Goal: Check status: Check status

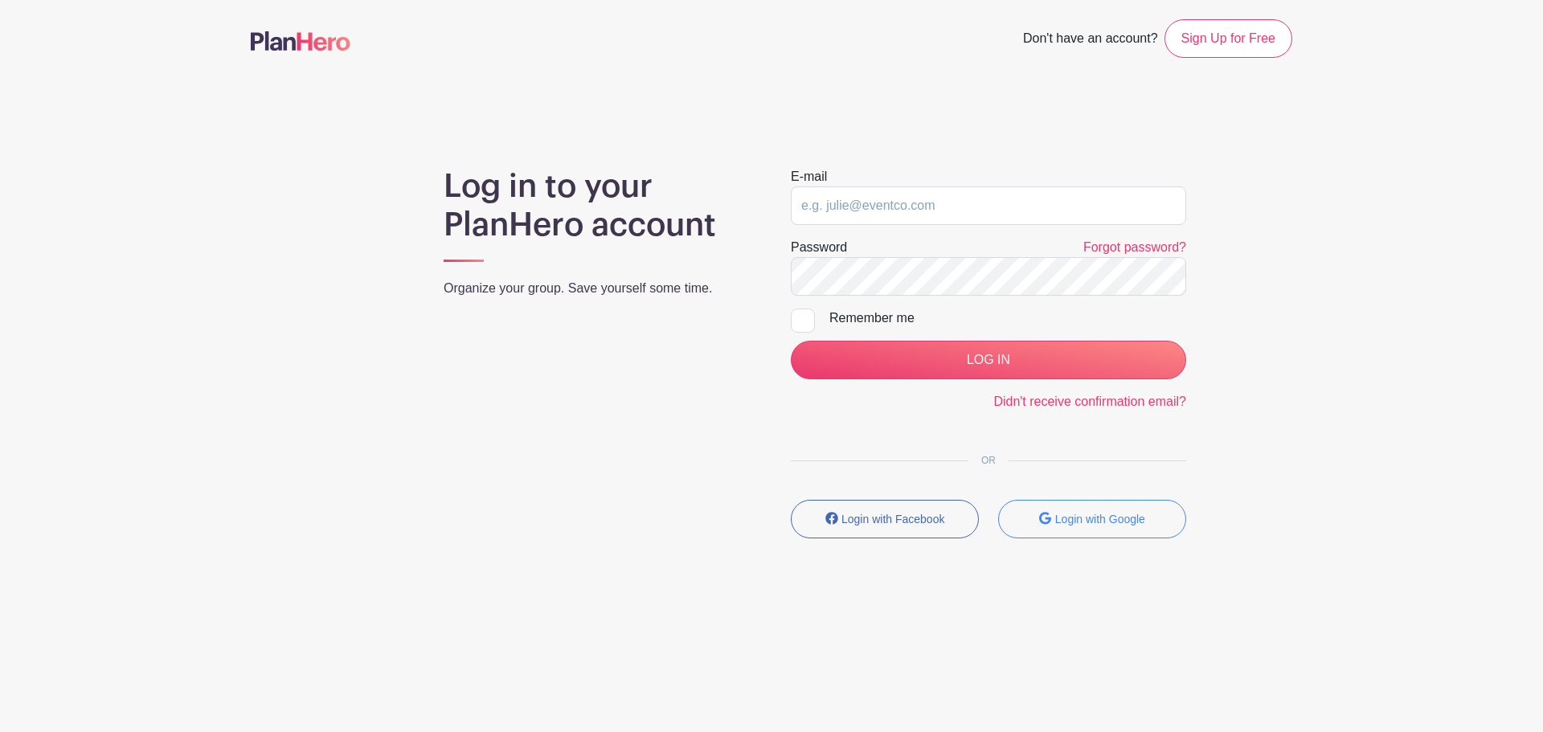
type input "[EMAIL_ADDRESS][PERSON_NAME][DOMAIN_NAME]"
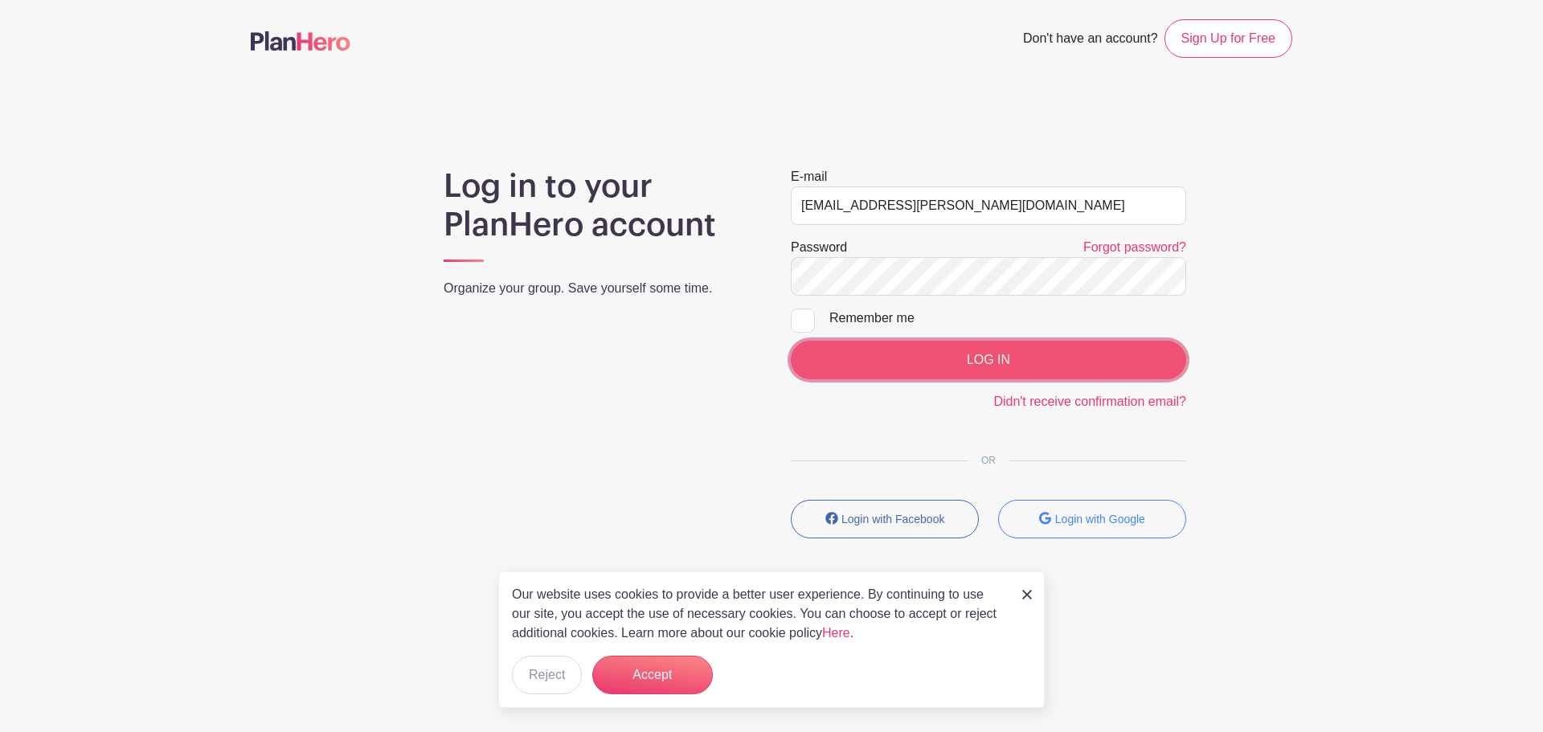
click at [962, 351] on input "LOG IN" at bounding box center [988, 360] width 395 height 39
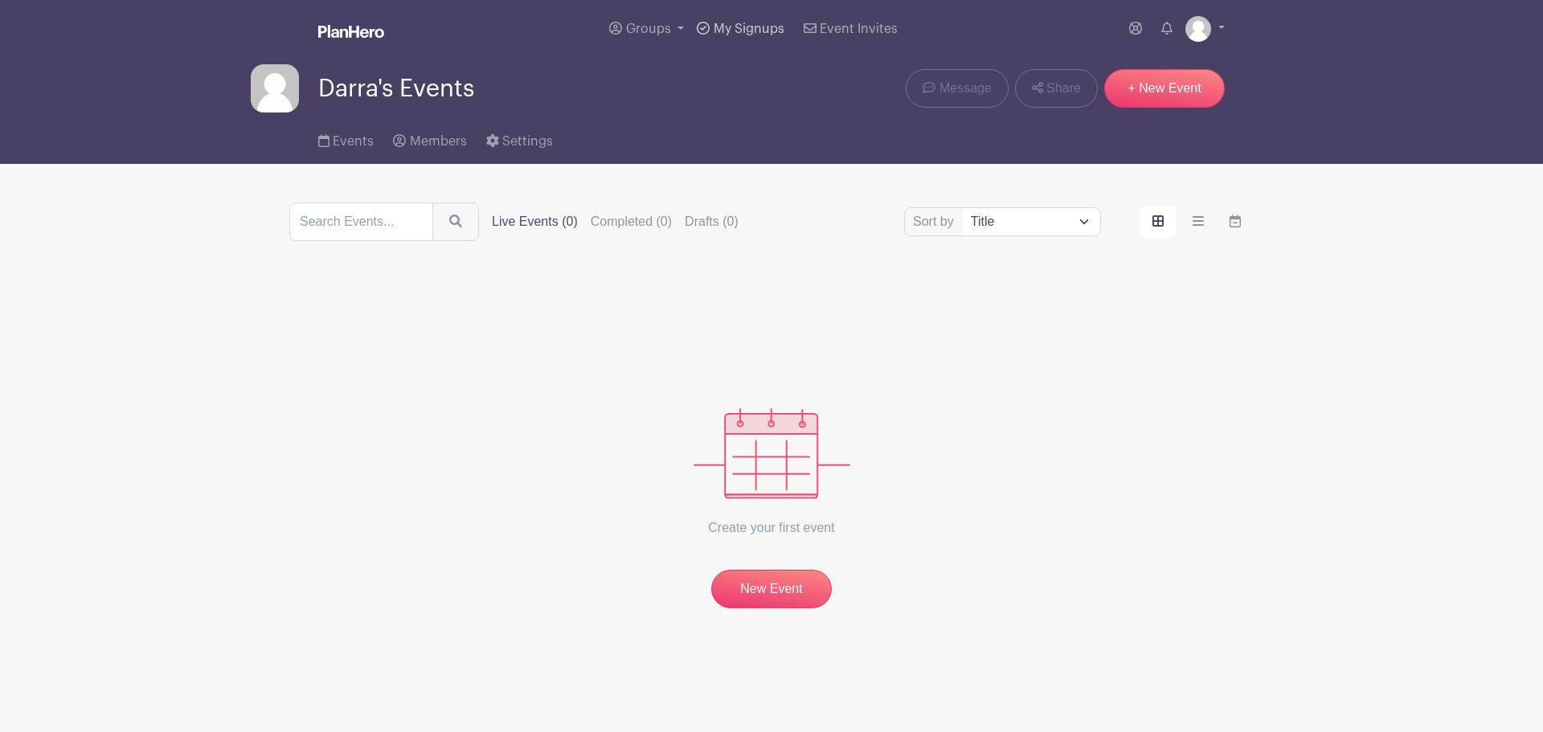
click at [726, 27] on span "My Signups" at bounding box center [749, 28] width 71 height 13
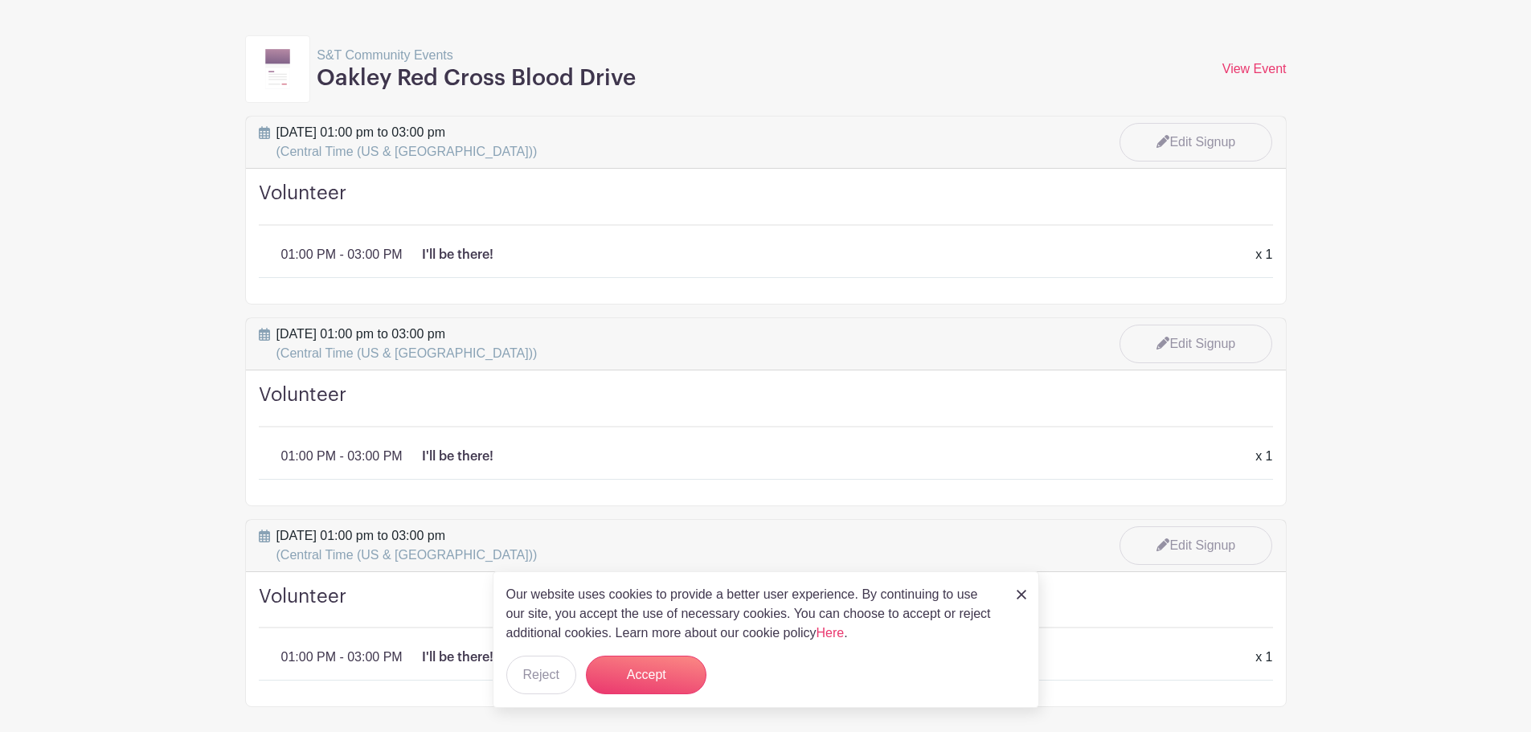
scroll to position [161, 0]
